Goal: Task Accomplishment & Management: Manage account settings

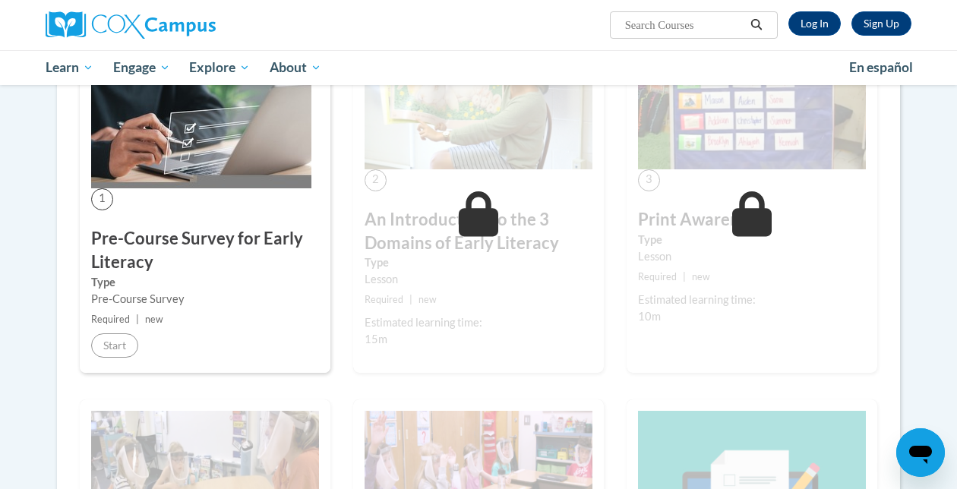
scroll to position [318, 0]
click at [125, 276] on label "Type" at bounding box center [205, 283] width 228 height 17
click at [148, 138] on img at bounding box center [201, 115] width 220 height 147
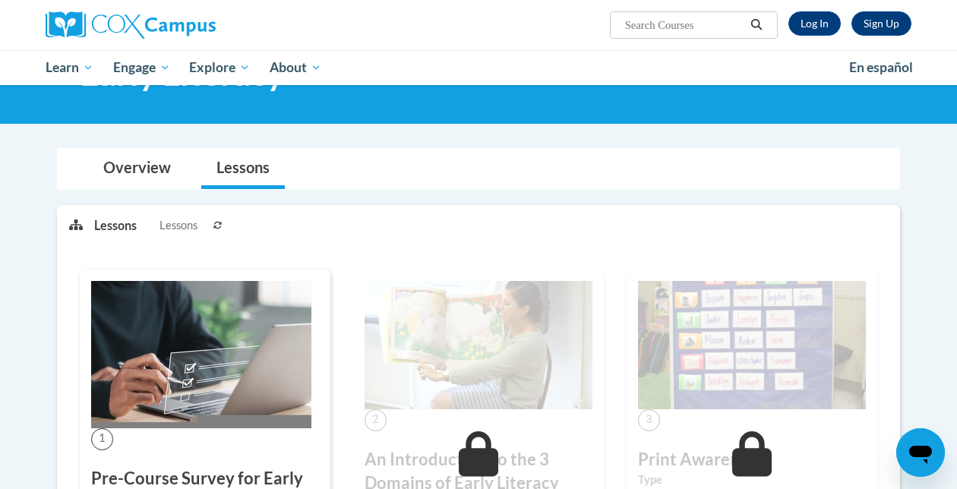
scroll to position [52, 0]
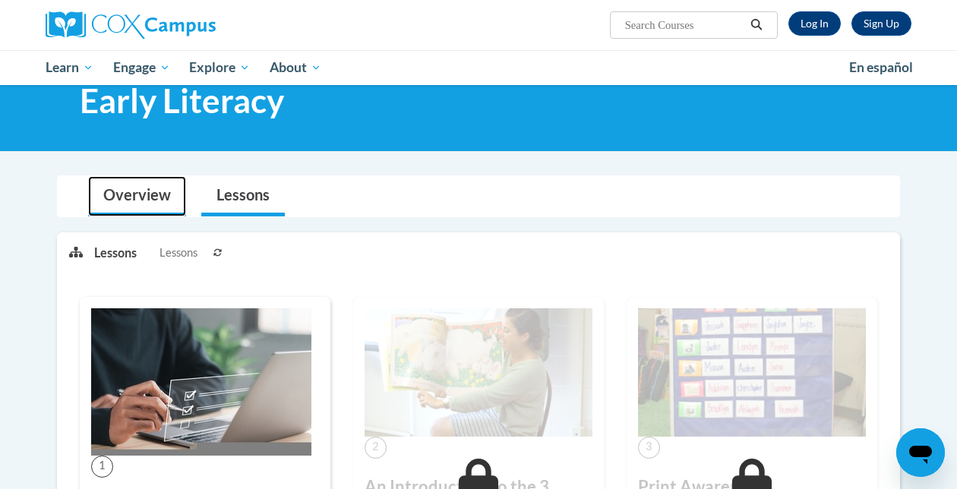
click at [163, 193] on link "Overview" at bounding box center [137, 196] width 98 height 40
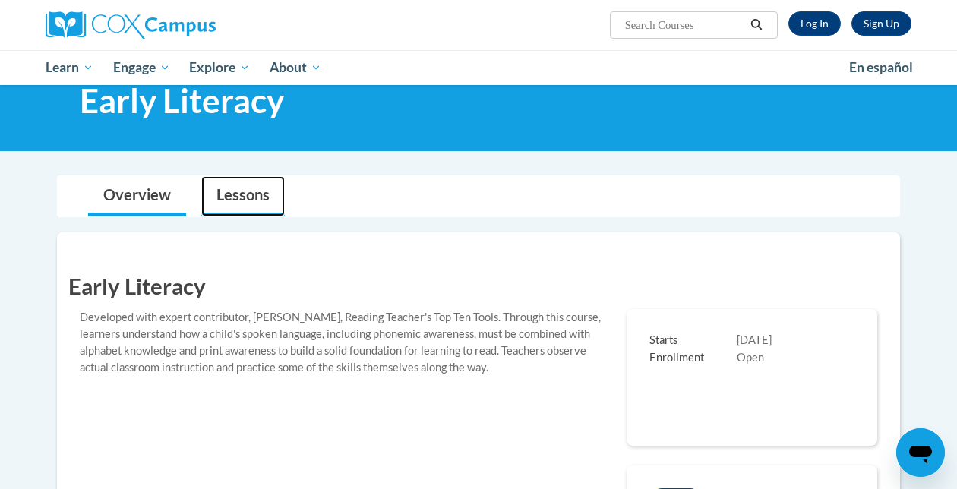
click at [242, 196] on link "Lessons" at bounding box center [243, 196] width 84 height 40
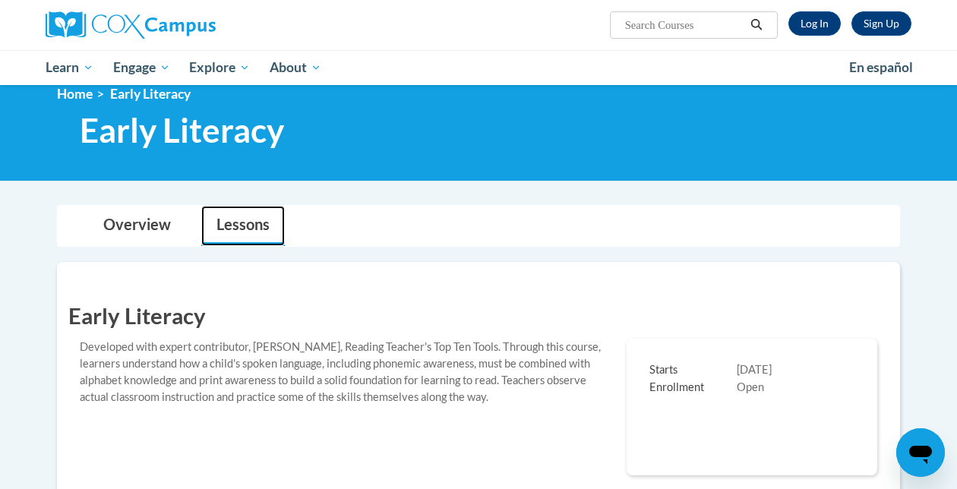
scroll to position [21, 0]
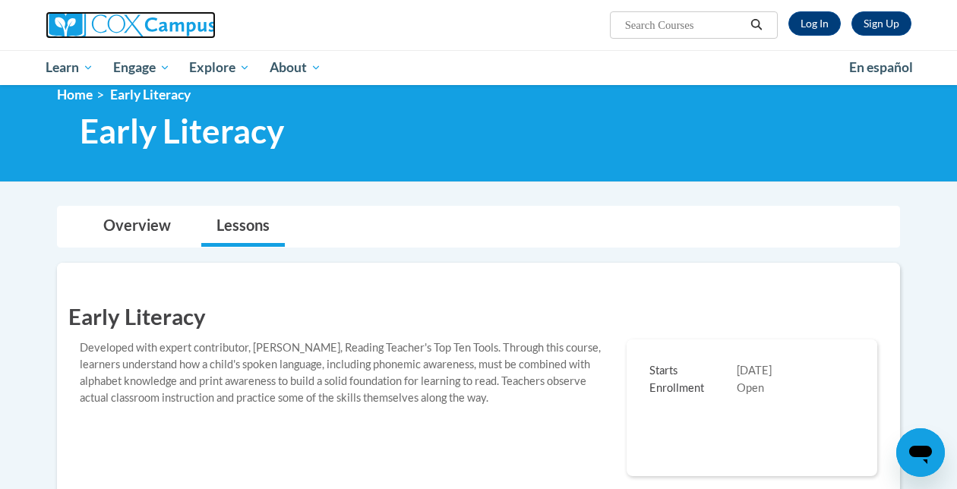
click at [160, 33] on img at bounding box center [131, 24] width 170 height 27
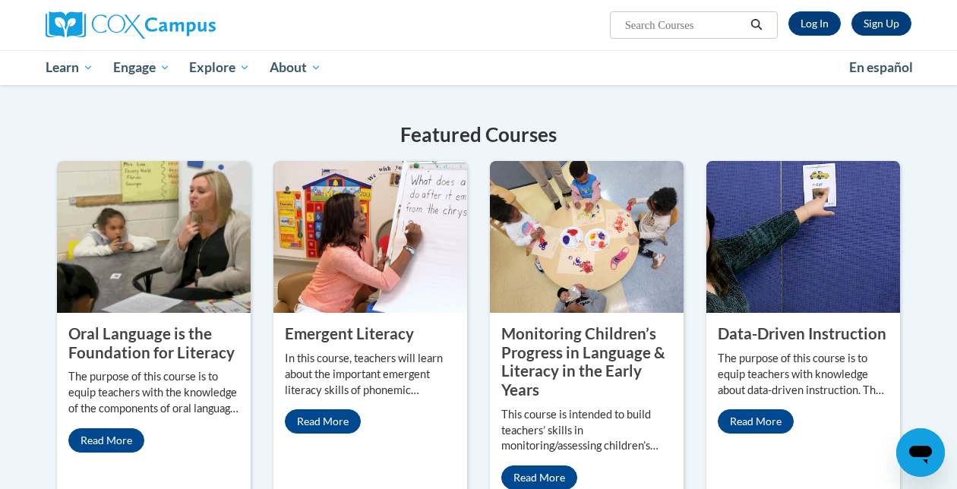
scroll to position [532, 0]
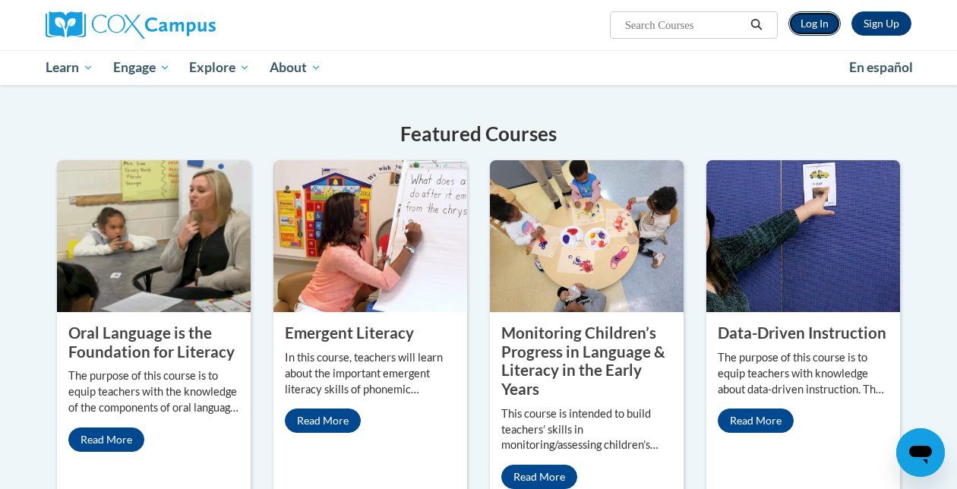
click at [813, 19] on link "Log In" at bounding box center [814, 23] width 52 height 24
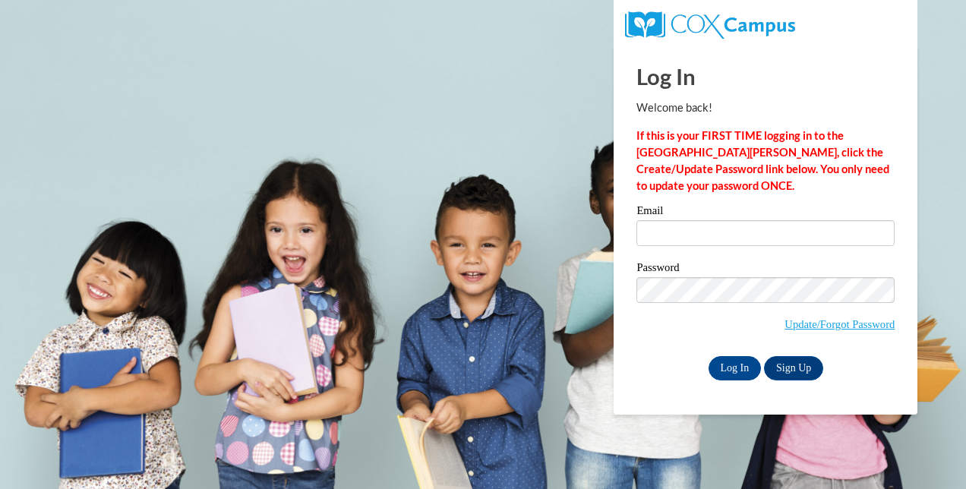
click at [766, 251] on div "Email" at bounding box center [765, 231] width 258 height 52
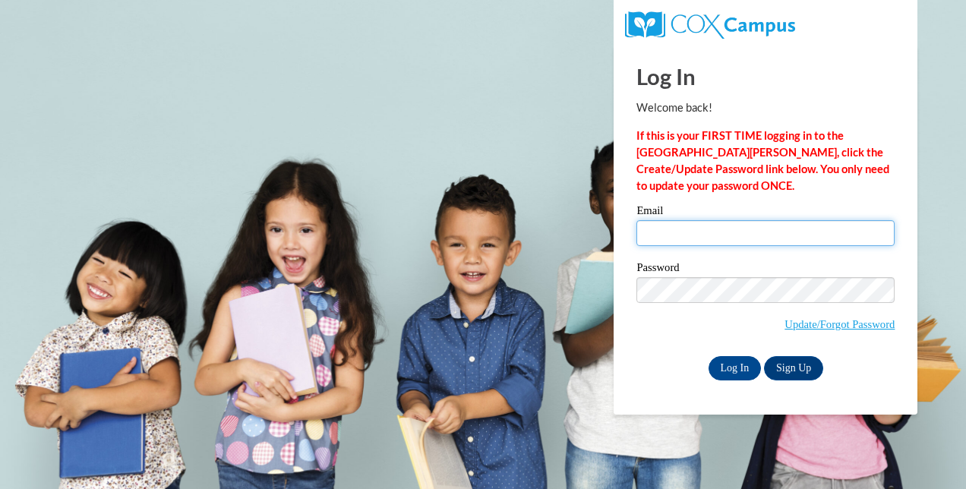
click at [724, 229] on input "Email" at bounding box center [765, 233] width 258 height 26
type input "kaylee6037@gmail.com"
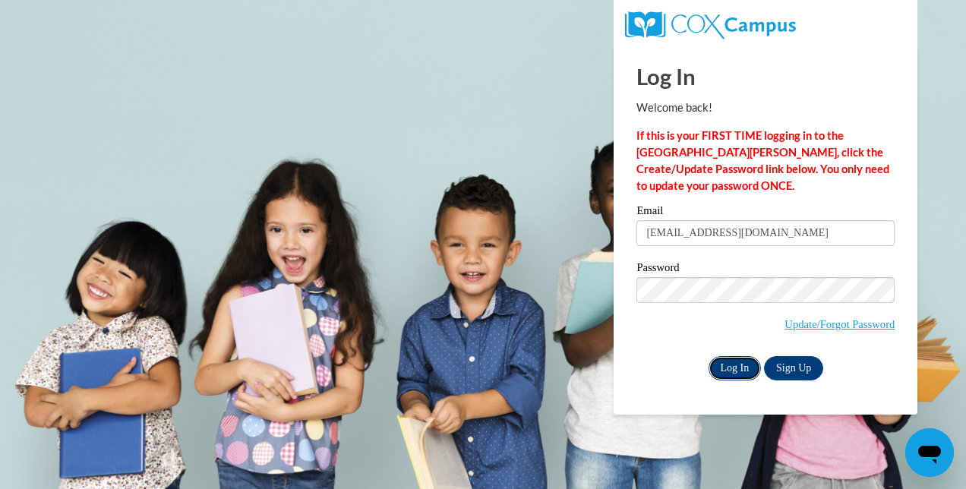
click at [734, 368] on input "Log In" at bounding box center [735, 368] width 53 height 24
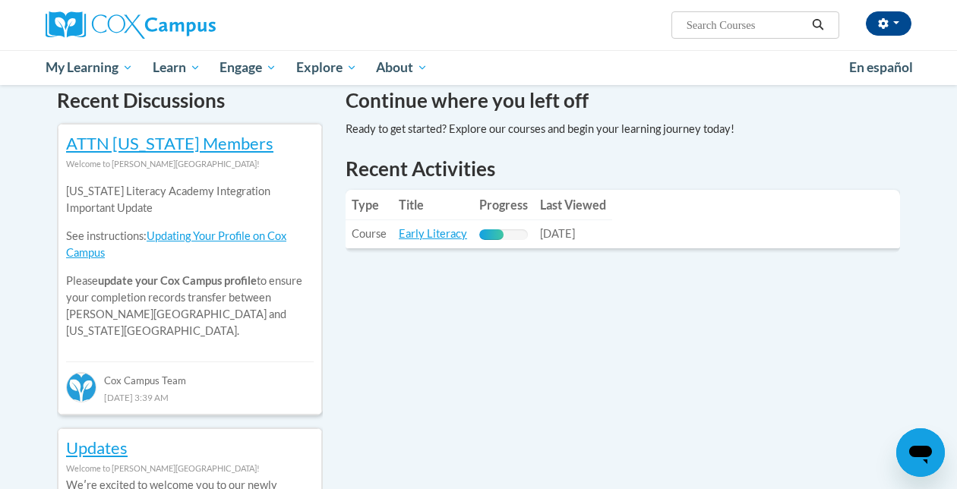
scroll to position [492, 0]
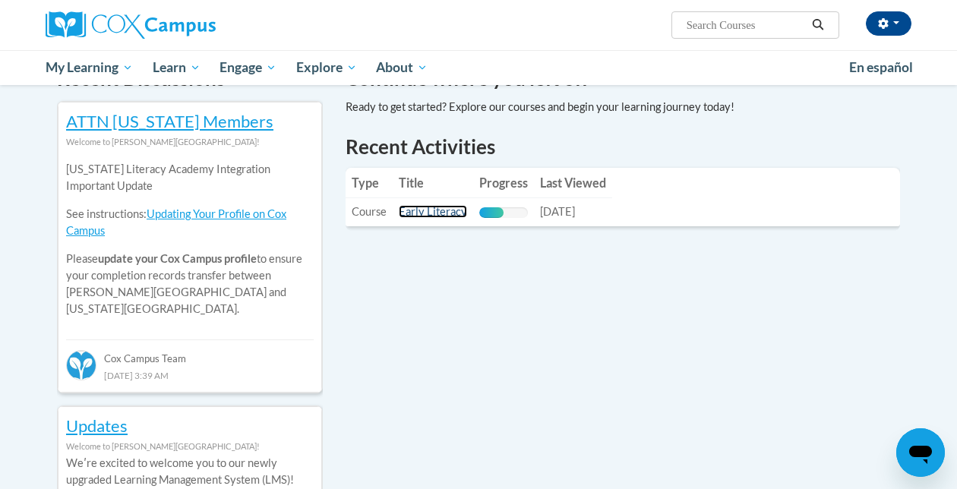
click at [434, 214] on link "Early Literacy" at bounding box center [433, 211] width 68 height 13
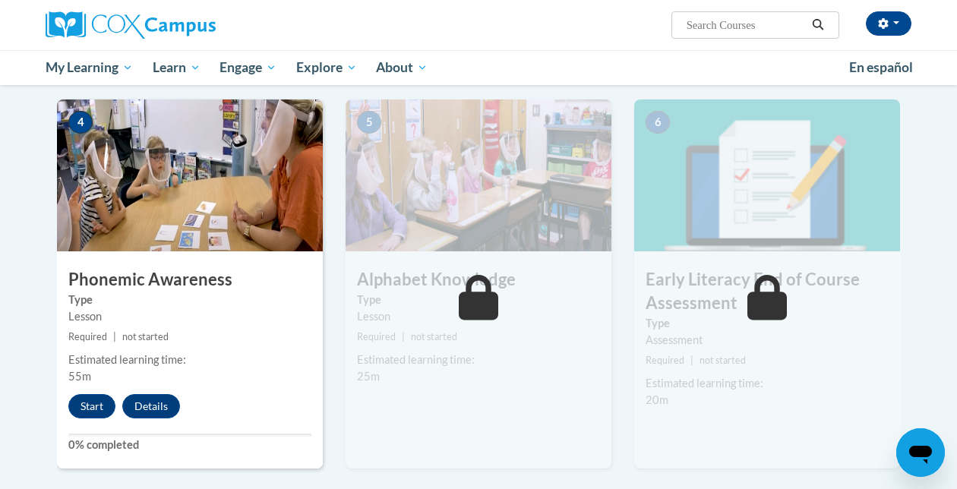
scroll to position [721, 0]
